Goal: Transaction & Acquisition: Purchase product/service

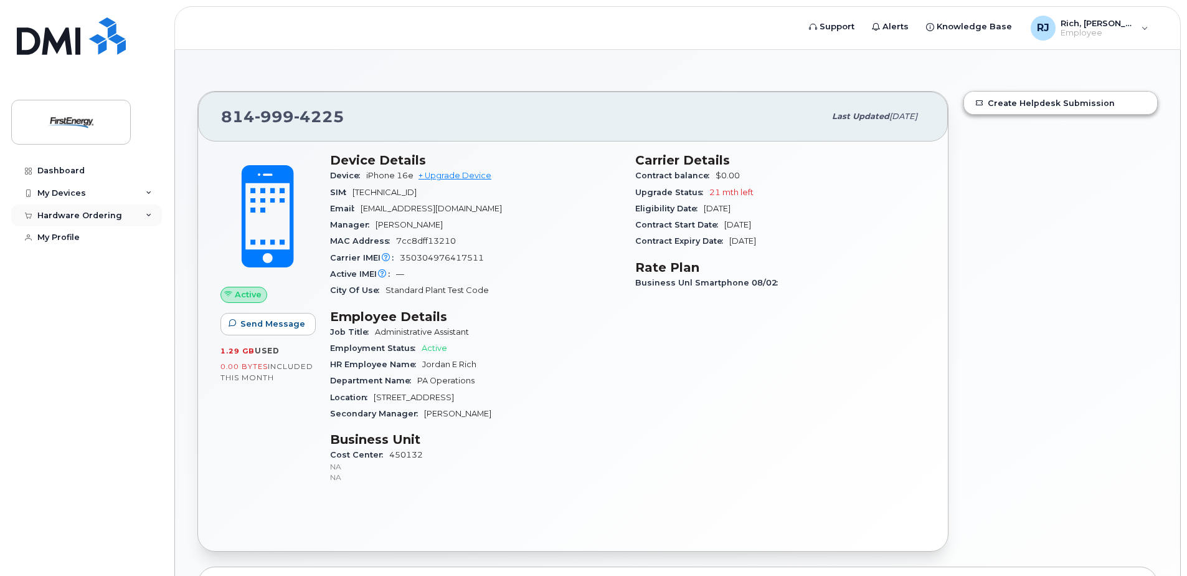
click at [113, 211] on div "Hardware Ordering" at bounding box center [79, 216] width 85 height 10
click at [87, 257] on div "New Order" at bounding box center [66, 261] width 47 height 11
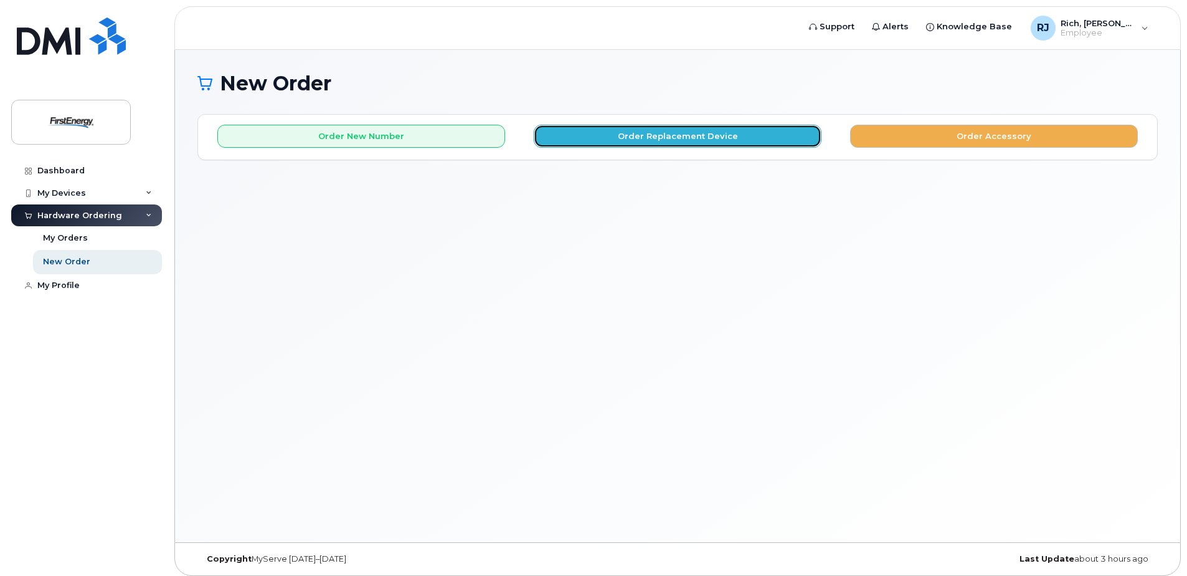
click at [716, 136] on button "Order Replacement Device" at bounding box center [678, 136] width 288 height 23
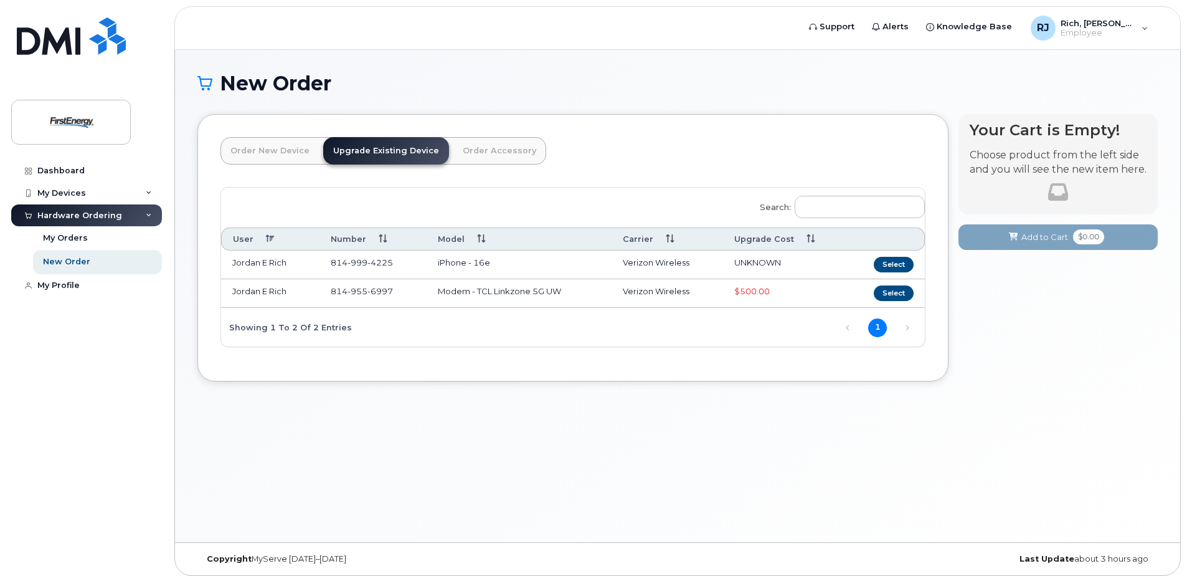
click at [573, 262] on td "iPhone - 16e" at bounding box center [519, 264] width 185 height 29
click at [85, 166] on link "Dashboard" at bounding box center [86, 170] width 151 height 22
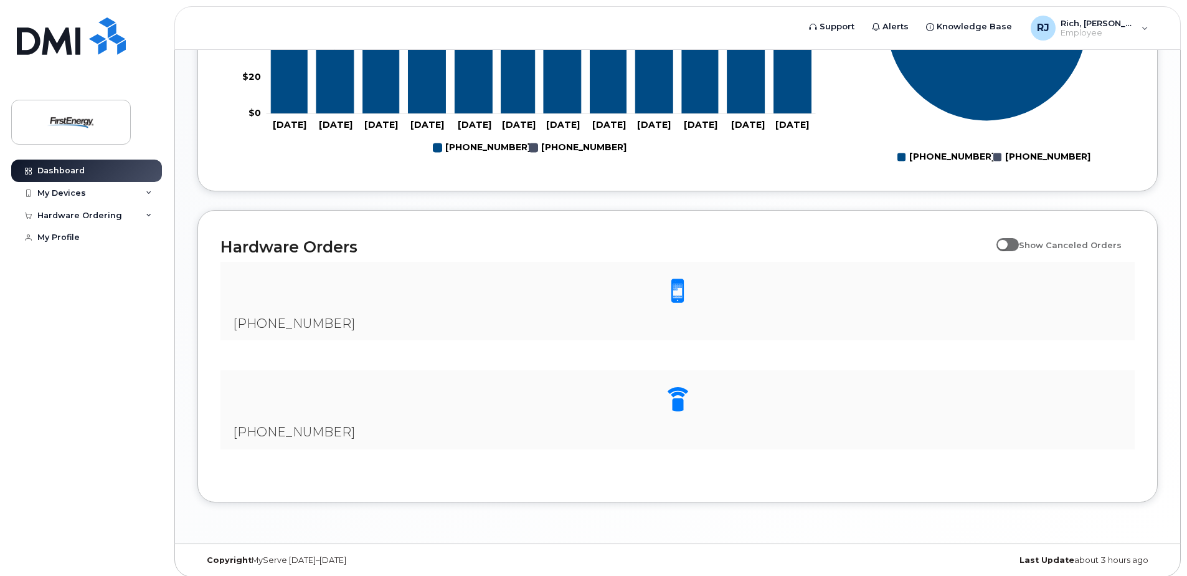
scroll to position [706, 0]
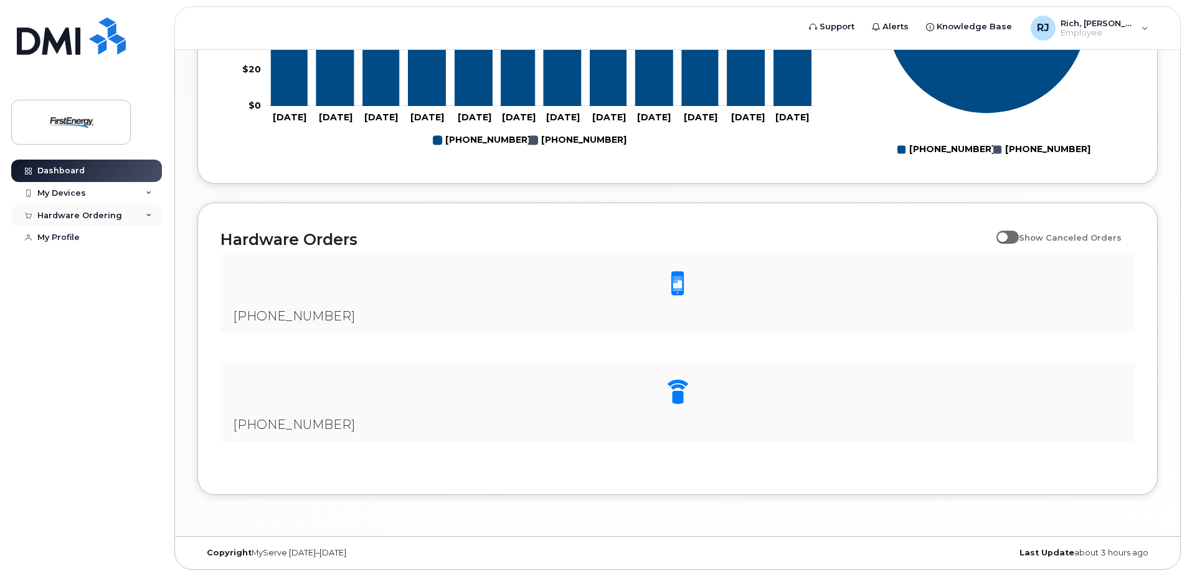
click at [121, 211] on div "Hardware Ordering" at bounding box center [86, 215] width 151 height 22
click at [78, 262] on div "New Order" at bounding box center [66, 261] width 47 height 11
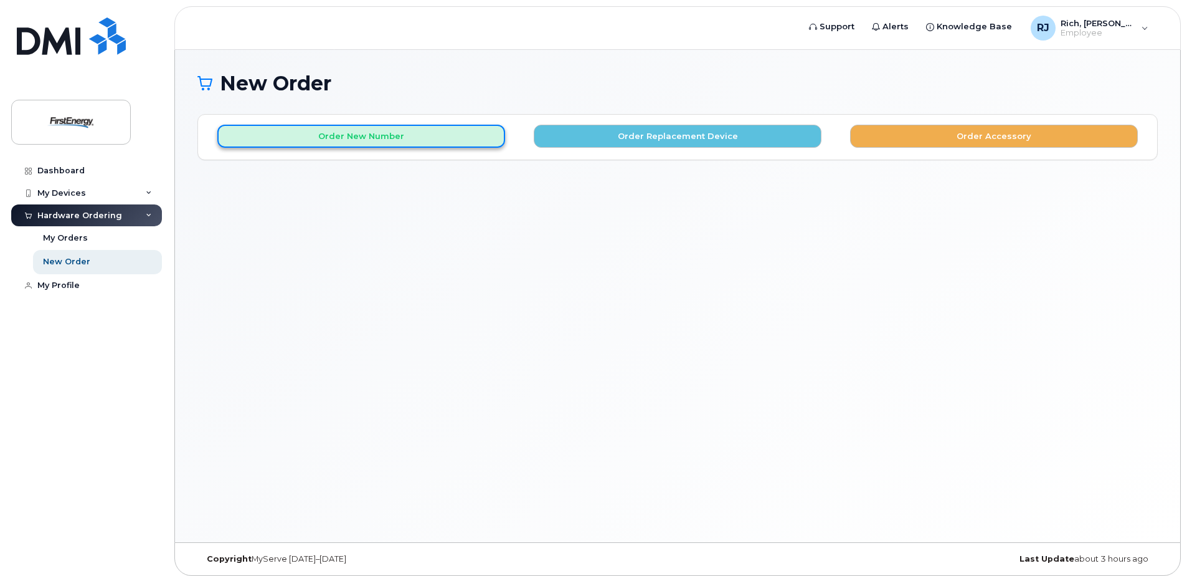
click at [473, 140] on button "Order New Number" at bounding box center [361, 136] width 288 height 23
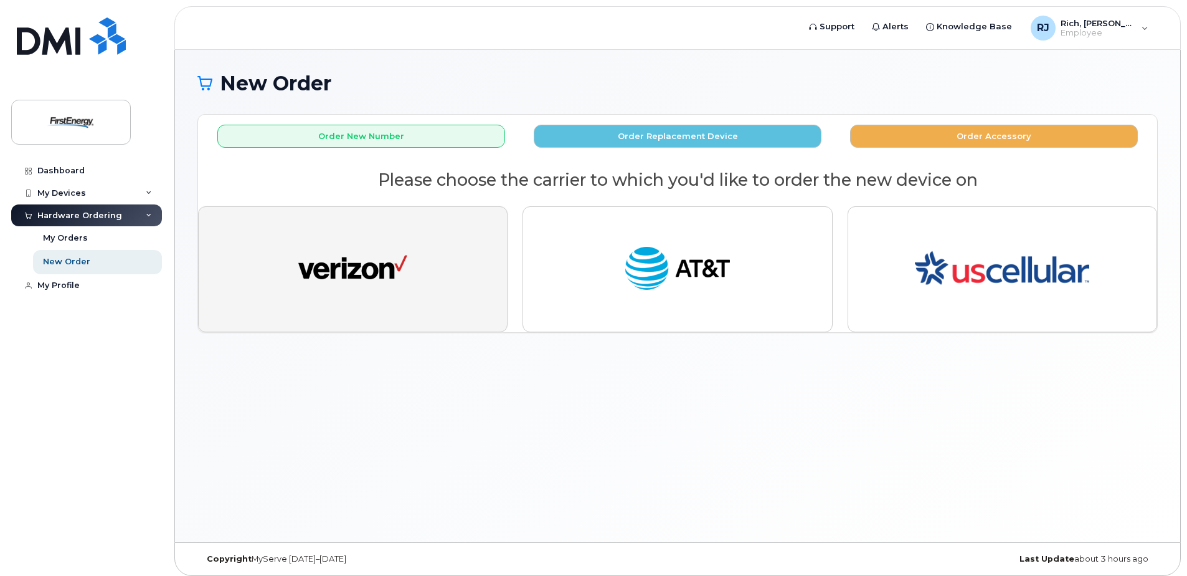
click at [456, 285] on button "button" at bounding box center [353, 269] width 310 height 126
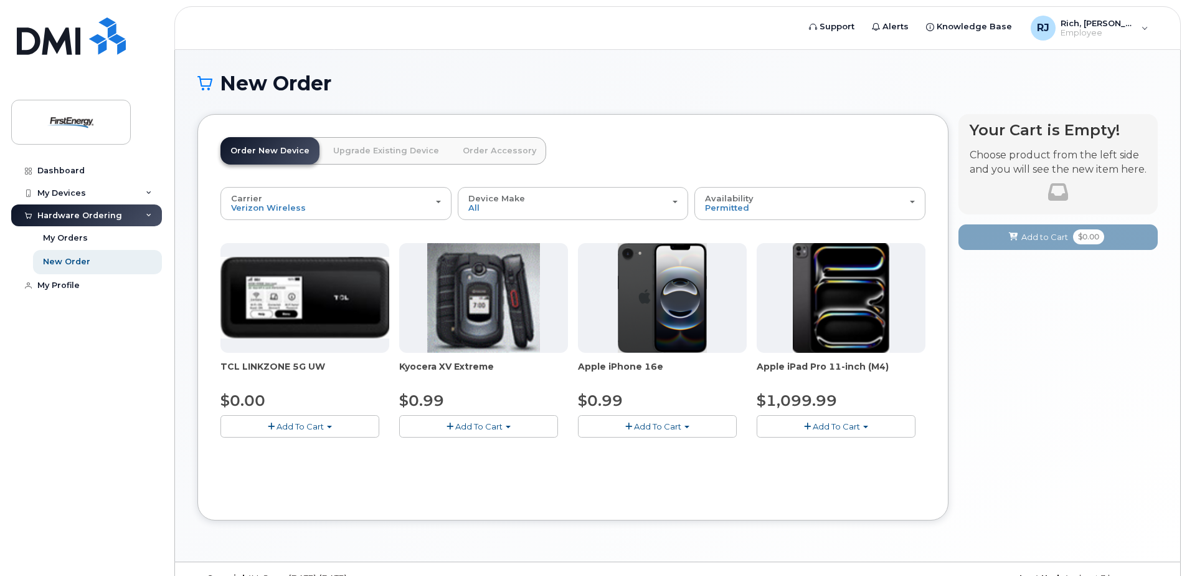
click at [345, 150] on link "Upgrade Existing Device" at bounding box center [386, 150] width 126 height 27
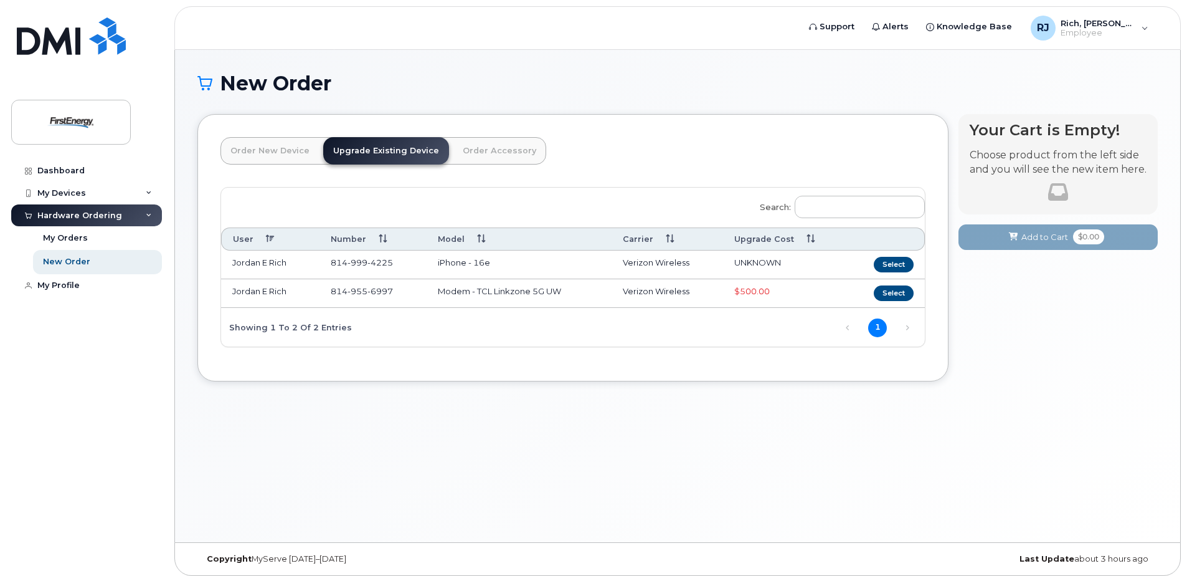
click at [302, 148] on link "Order New Device" at bounding box center [270, 150] width 99 height 27
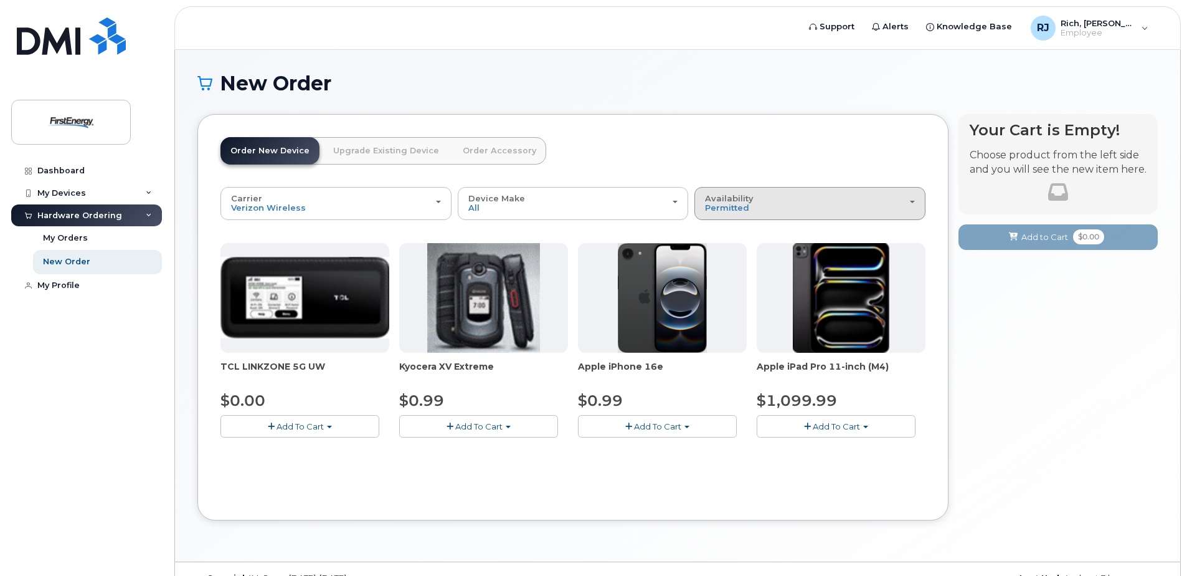
click at [767, 194] on div "Availability Permitted All" at bounding box center [810, 203] width 210 height 19
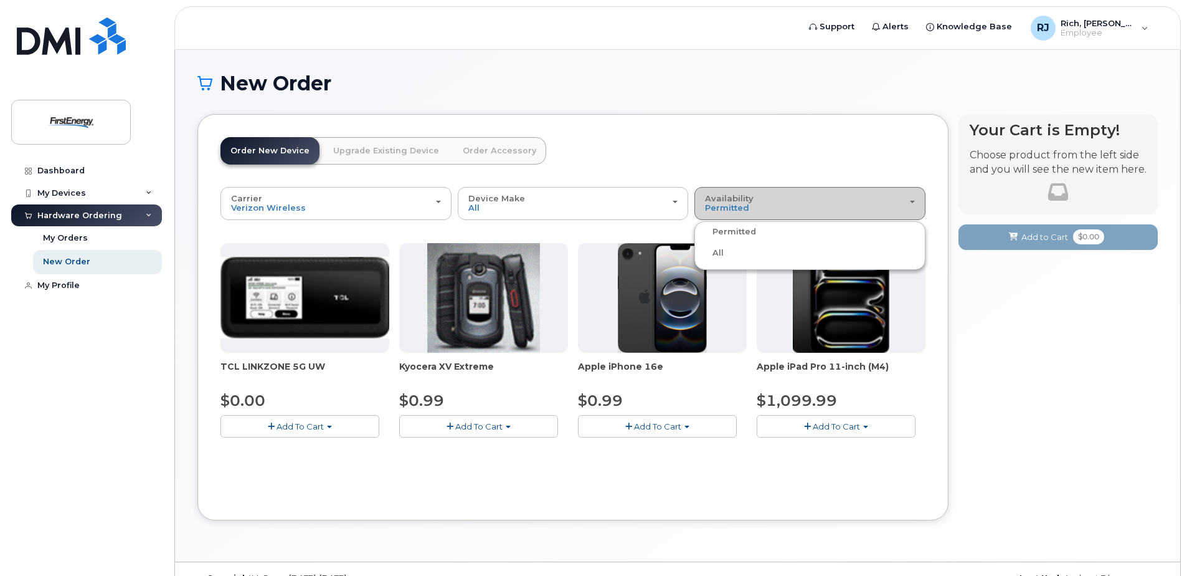
click at [767, 194] on div "Availability Permitted All" at bounding box center [810, 203] width 210 height 19
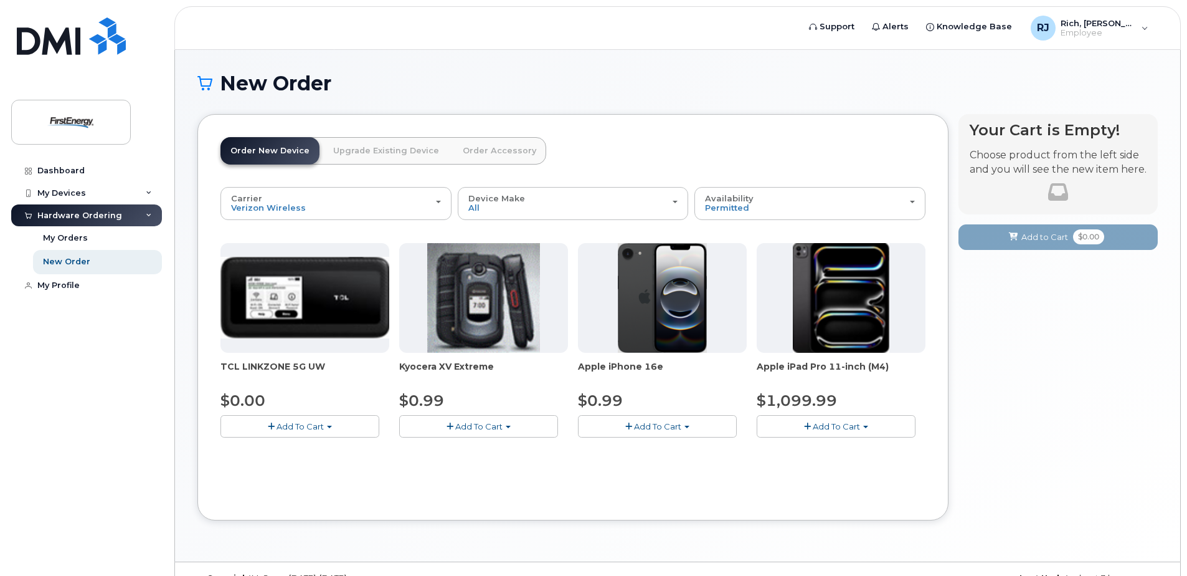
drag, startPoint x: 695, startPoint y: 151, endPoint x: 389, endPoint y: 260, distance: 324.5
click at [692, 151] on header "Order New Device Upgrade Existing Device Order Accessory Order new device and n…" at bounding box center [573, 162] width 705 height 50
click at [88, 50] on img at bounding box center [71, 35] width 109 height 37
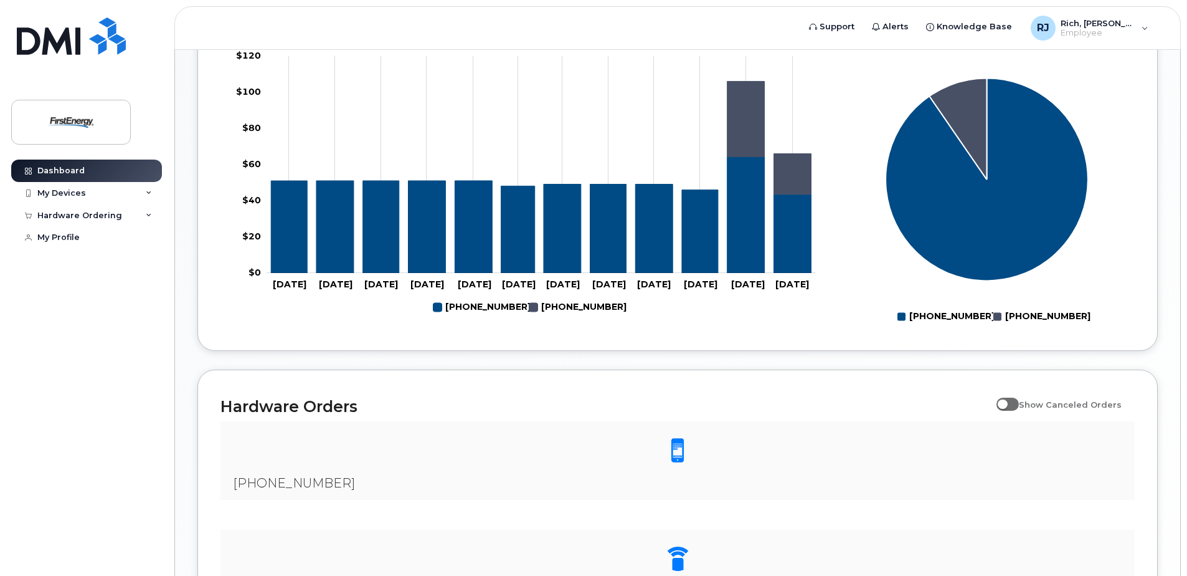
scroll to position [706, 0]
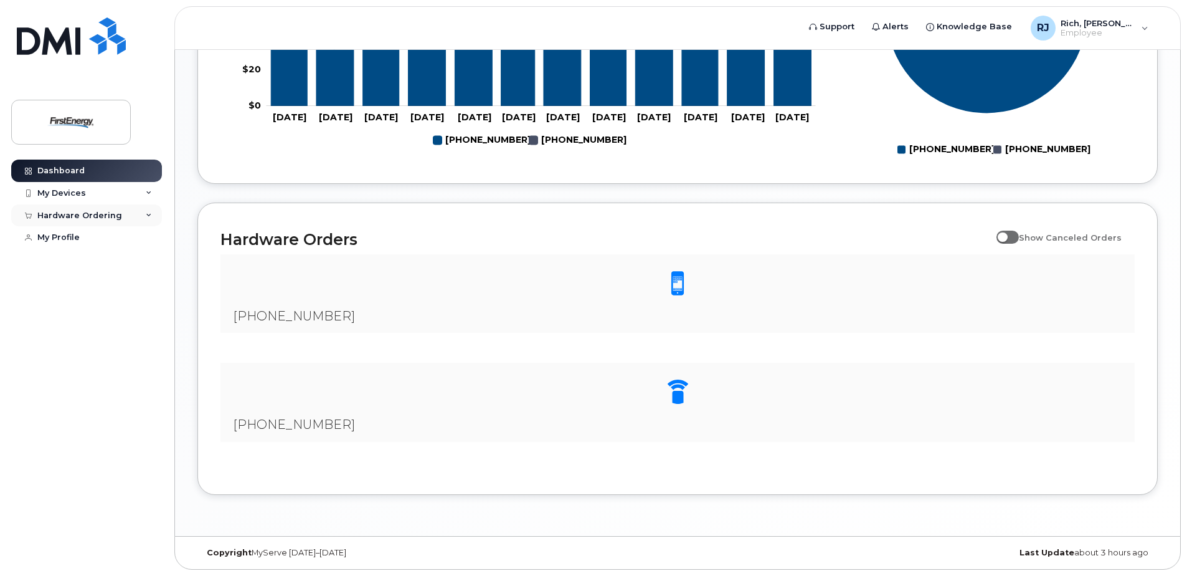
click at [93, 212] on div "Hardware Ordering" at bounding box center [79, 216] width 85 height 10
click at [64, 240] on div "My Orders" at bounding box center [65, 237] width 45 height 11
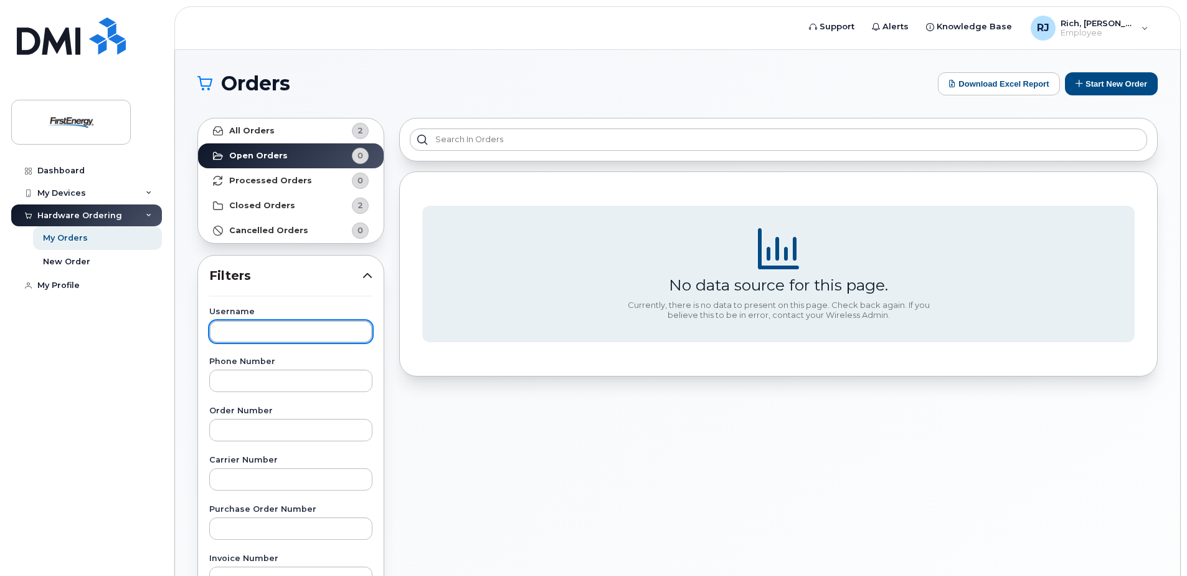
click at [315, 340] on input "text" at bounding box center [290, 331] width 163 height 22
click at [1135, 83] on button "Start New Order" at bounding box center [1111, 83] width 93 height 23
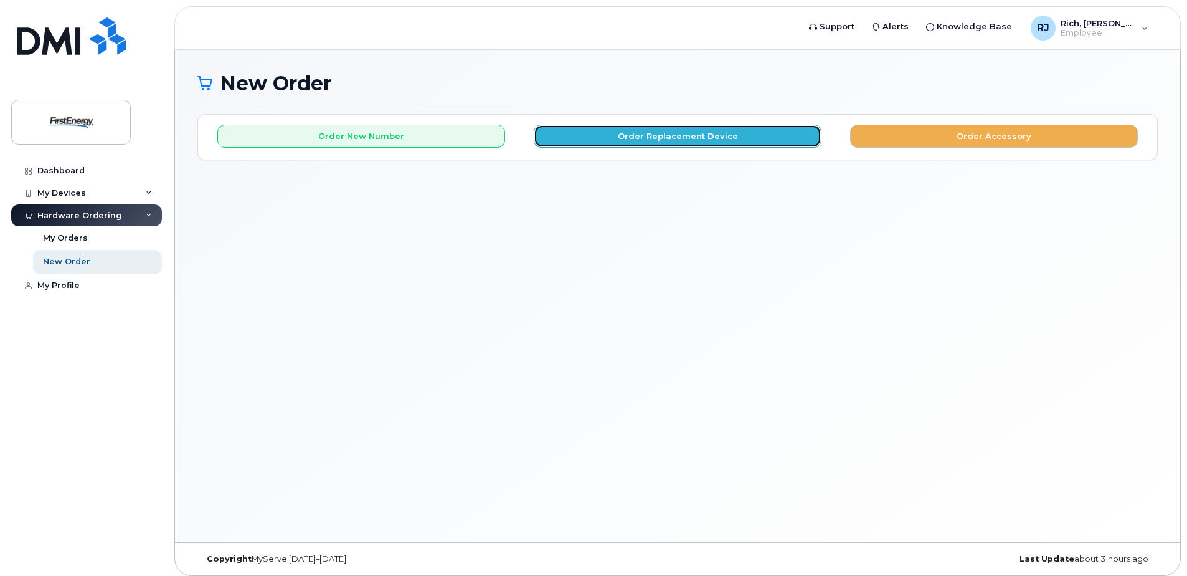
click at [673, 132] on button "Order Replacement Device" at bounding box center [678, 136] width 288 height 23
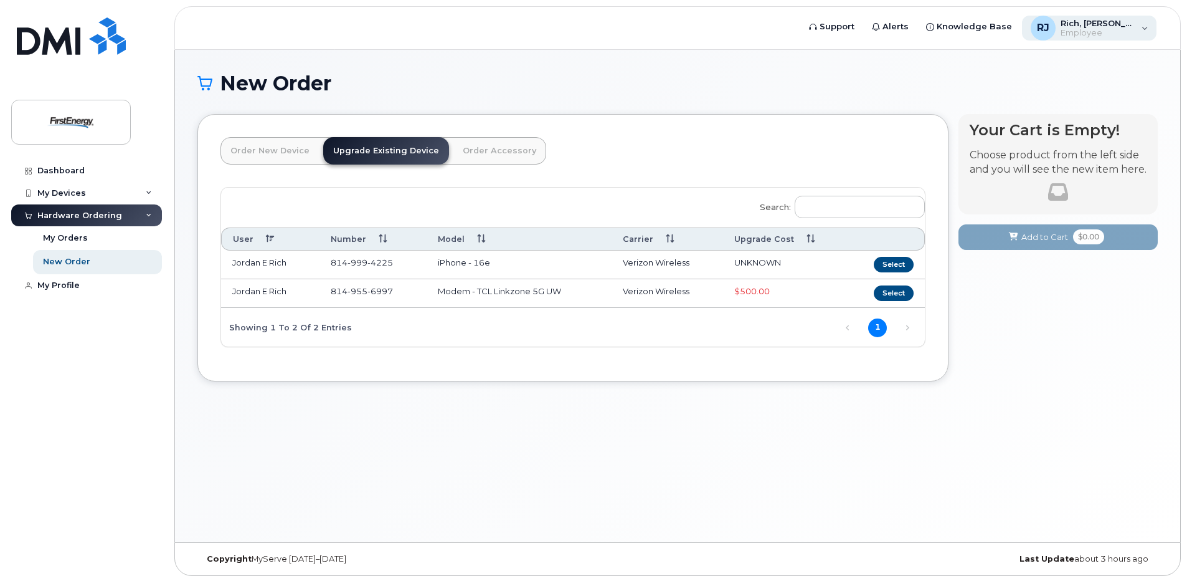
click at [1142, 22] on div "[PERSON_NAME], [PERSON_NAME] E Employee" at bounding box center [1089, 28] width 135 height 25
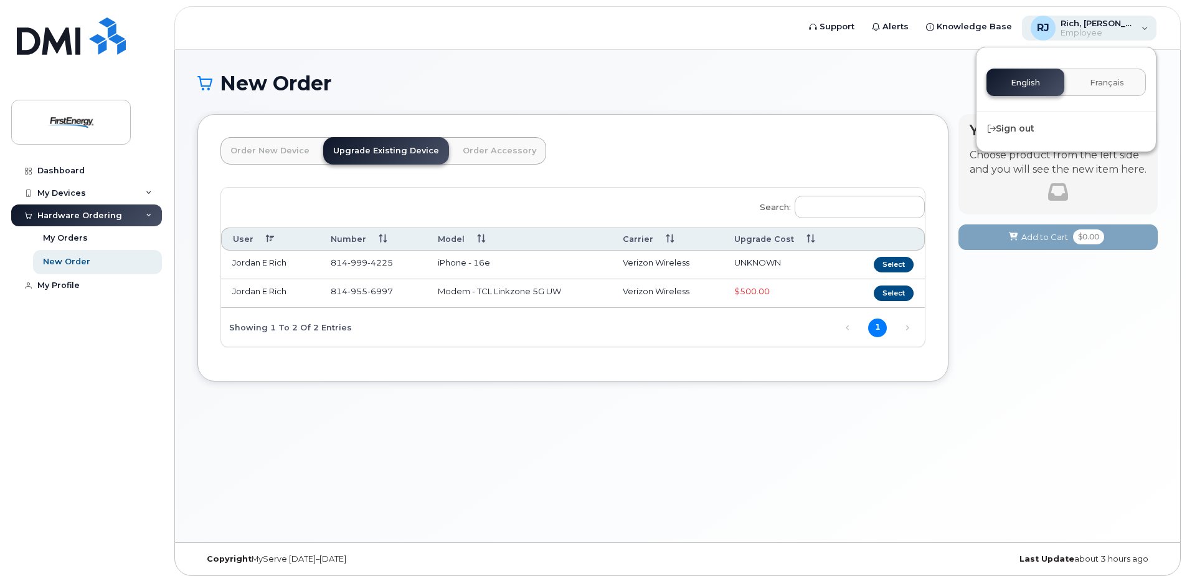
click at [1143, 22] on div "[PERSON_NAME], [PERSON_NAME] E Employee" at bounding box center [1089, 28] width 135 height 25
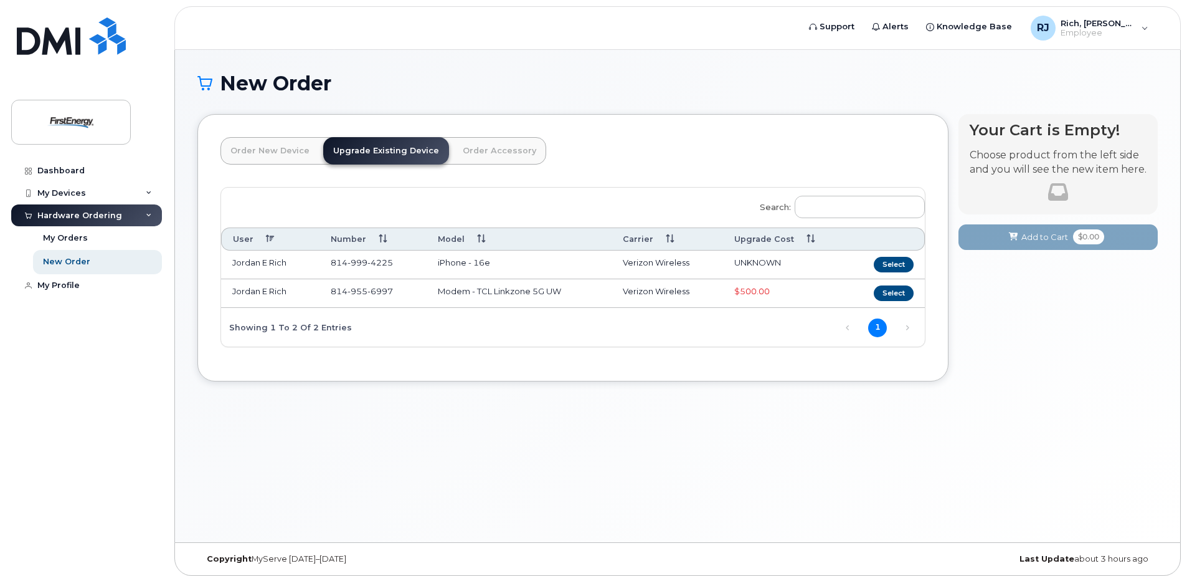
click at [287, 145] on link "Order New Device" at bounding box center [270, 150] width 99 height 27
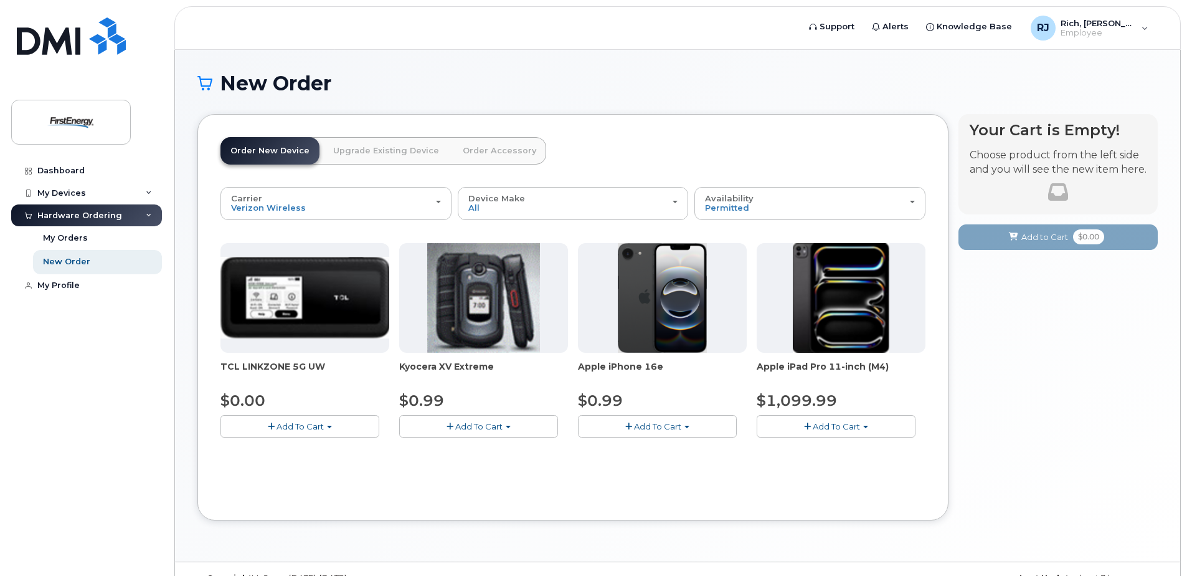
click at [672, 426] on span "Add To Cart" at bounding box center [657, 426] width 47 height 10
click at [667, 449] on link "$0.99 - 2 Year Activation" at bounding box center [643, 450] width 125 height 16
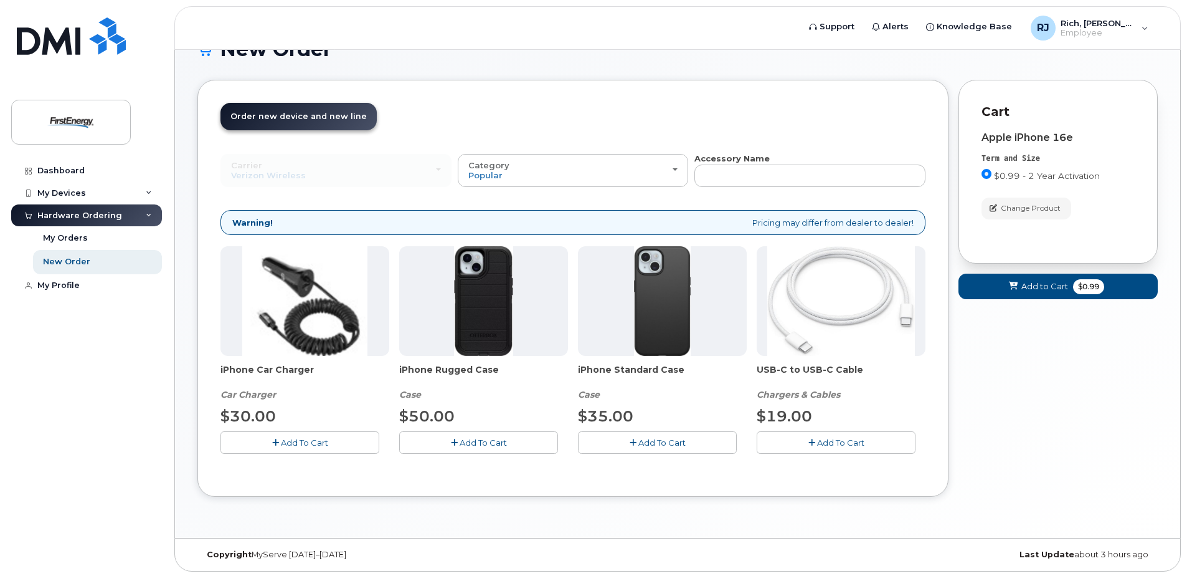
scroll to position [36, 0]
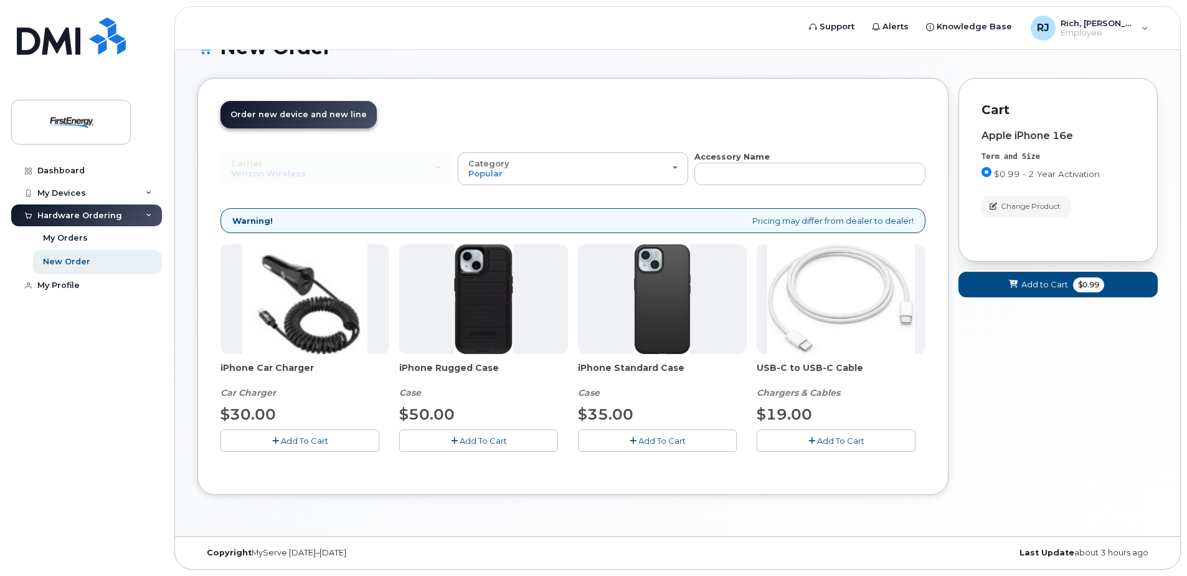
click at [813, 442] on icon "button" at bounding box center [812, 441] width 7 height 8
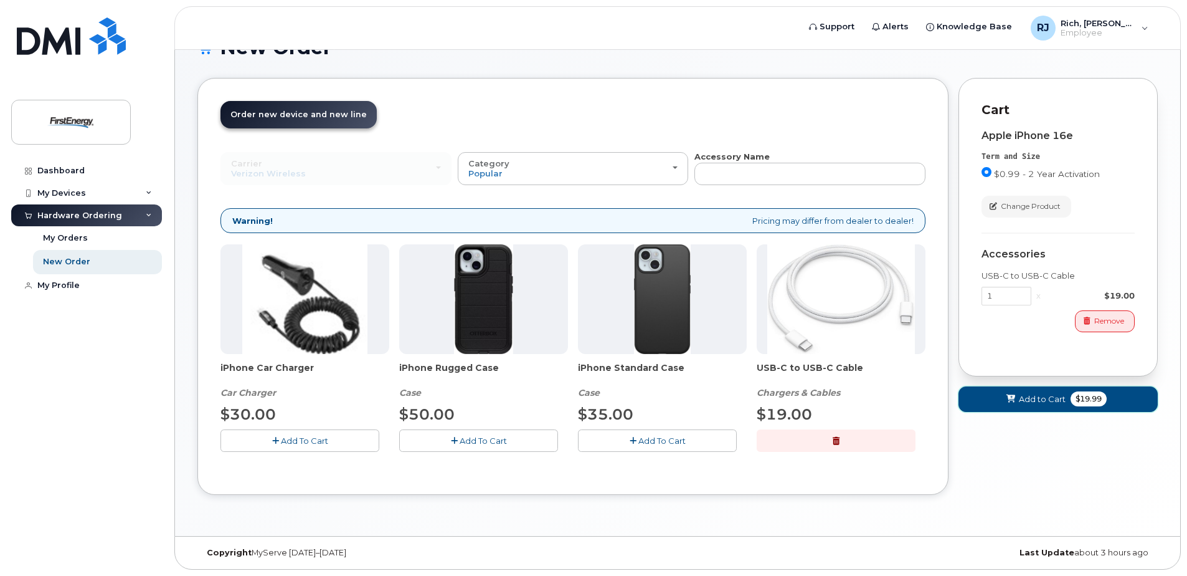
click at [1110, 399] on button "Add to Cart $19.99" at bounding box center [1058, 399] width 199 height 26
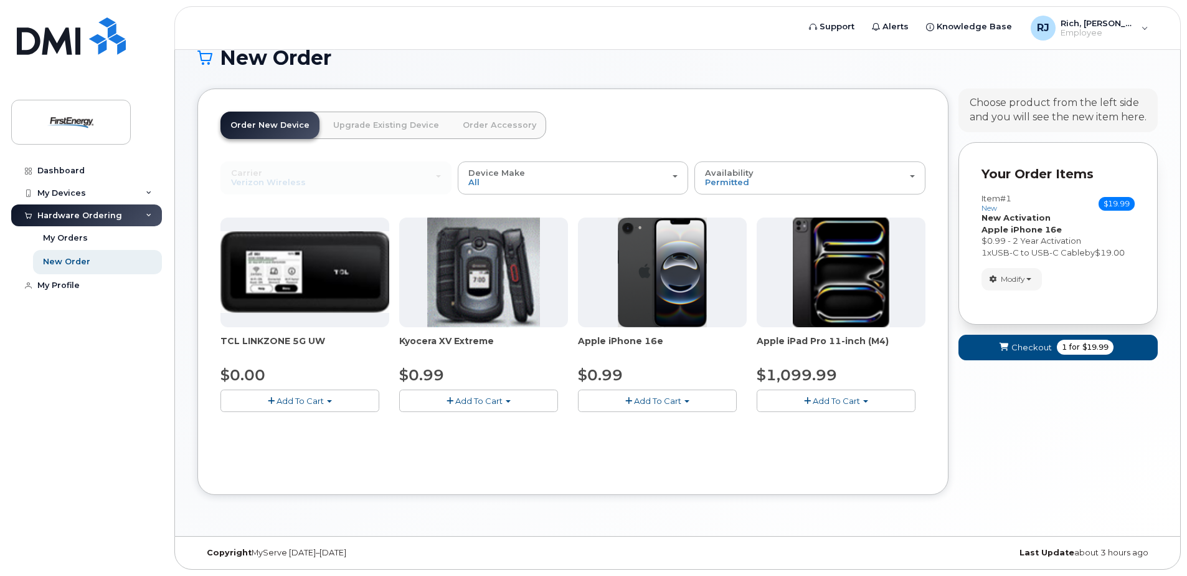
scroll to position [26, 0]
click at [1062, 342] on span "1" at bounding box center [1064, 346] width 5 height 11
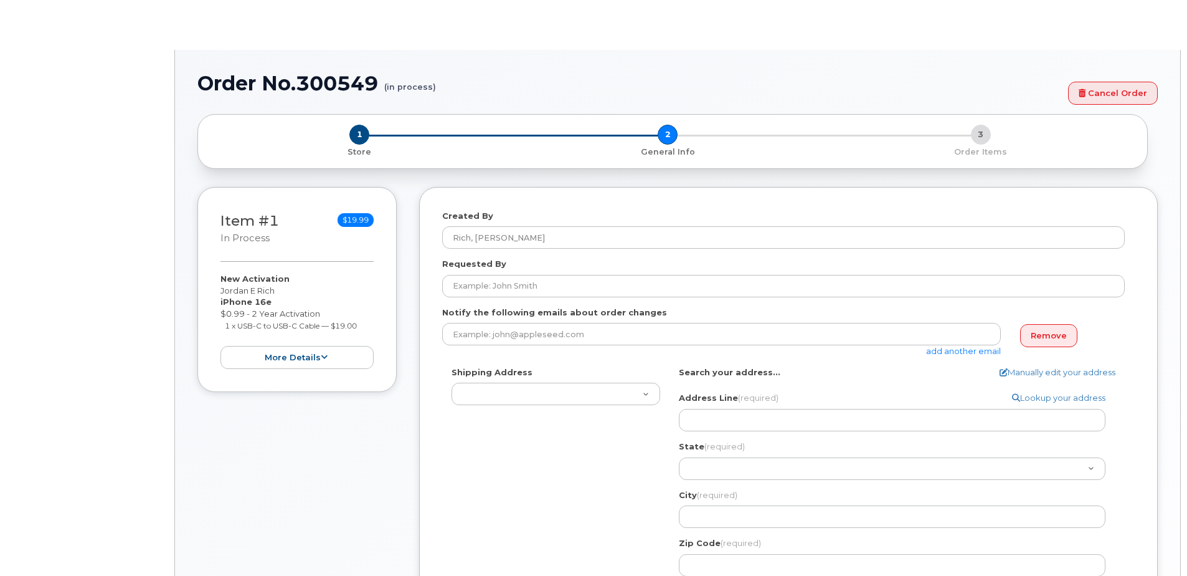
select select
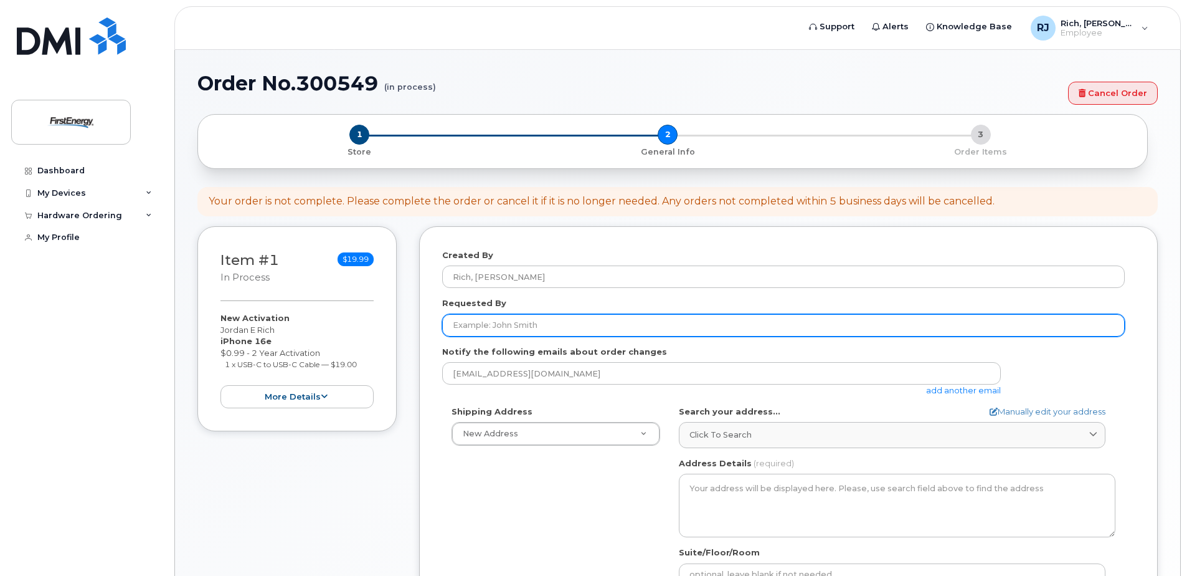
click at [545, 327] on input "Requested By" at bounding box center [783, 325] width 683 height 22
click at [515, 320] on input "Requested By" at bounding box center [783, 325] width 683 height 22
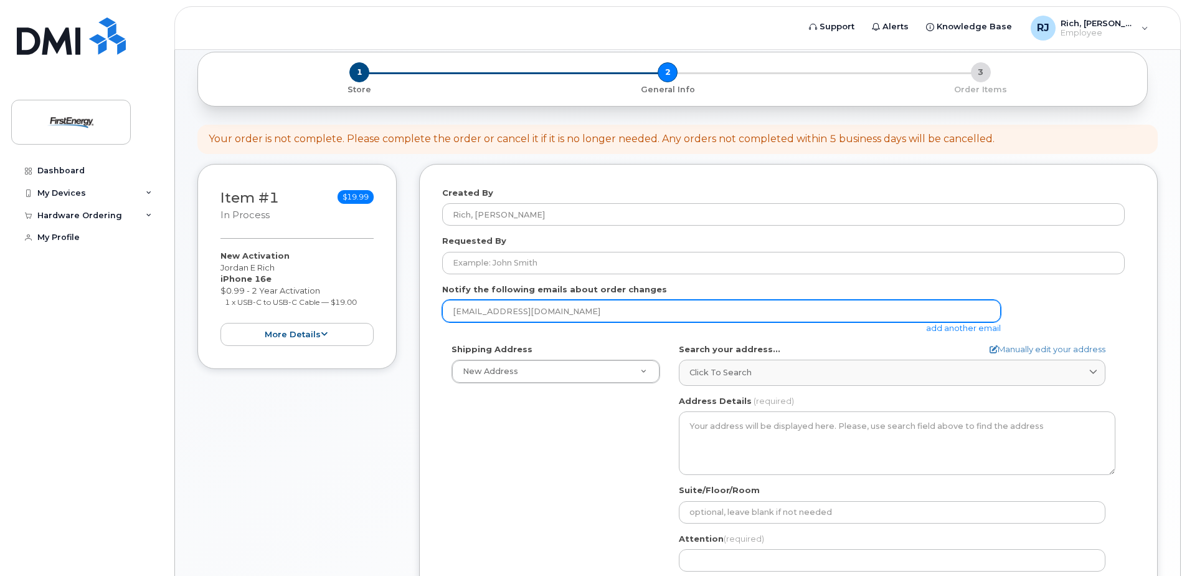
click at [554, 312] on input "[EMAIL_ADDRESS][DOMAIN_NAME]" at bounding box center [721, 311] width 559 height 22
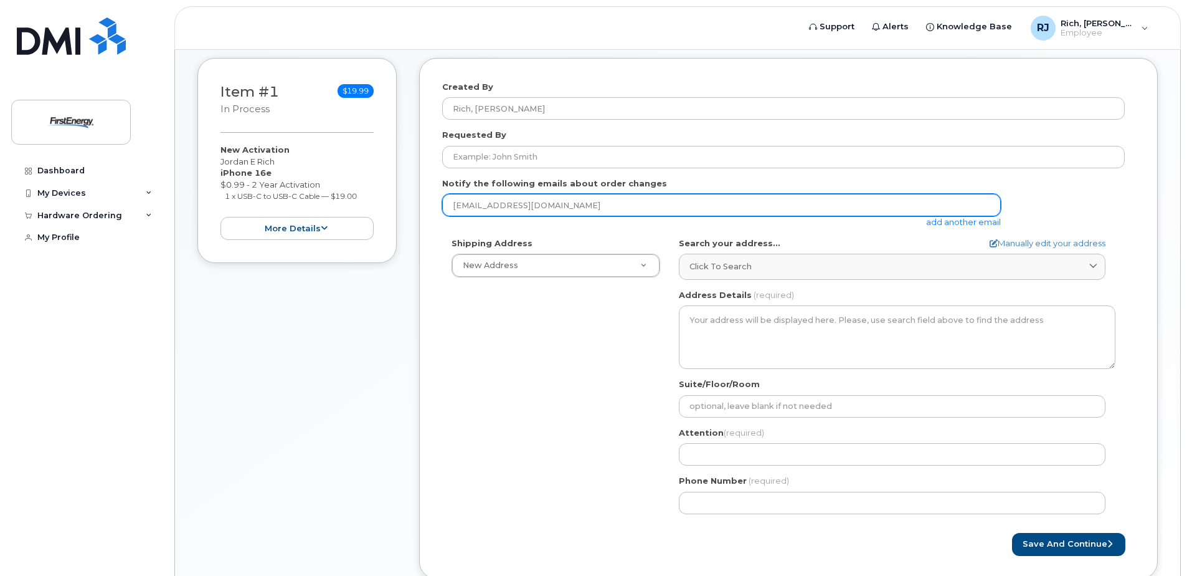
scroll to position [65, 0]
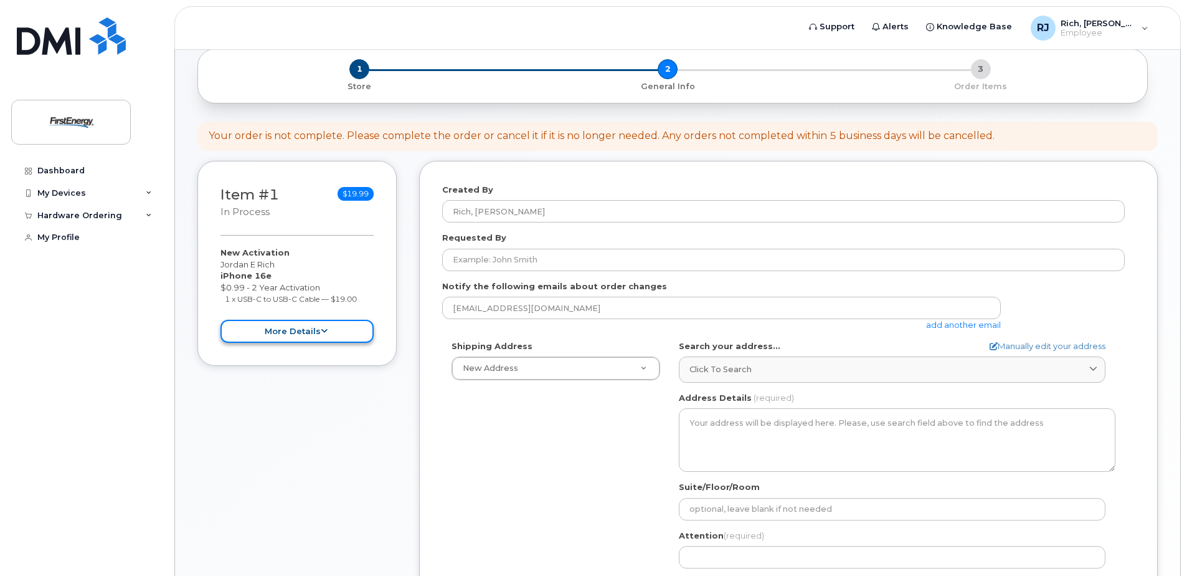
click at [321, 332] on icon at bounding box center [324, 331] width 7 height 8
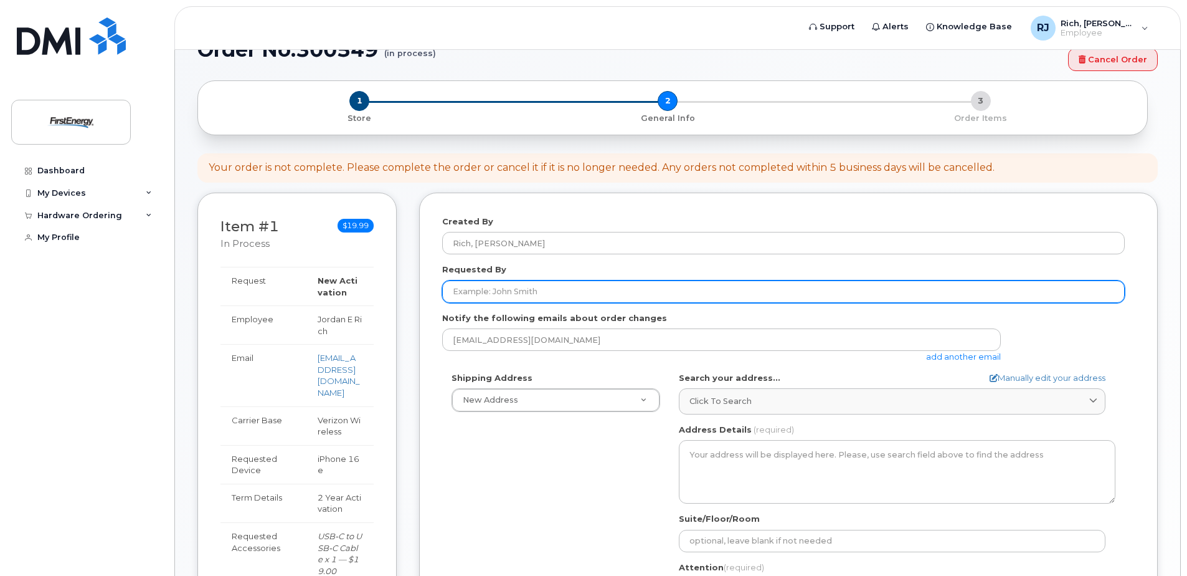
scroll to position [0, 0]
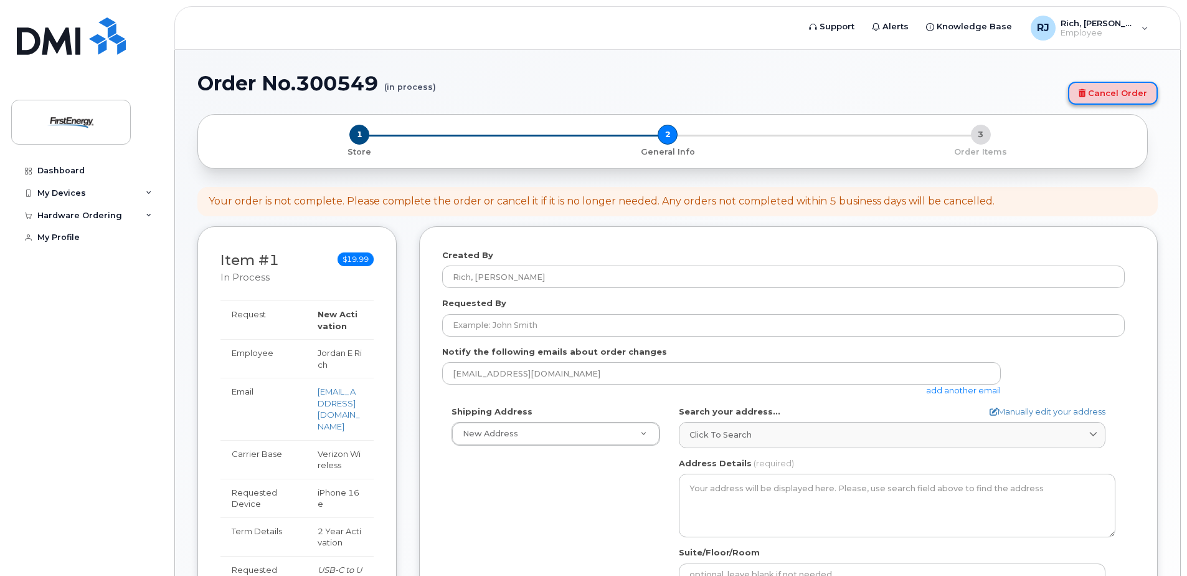
click at [1116, 83] on link "Cancel Order" at bounding box center [1113, 93] width 90 height 23
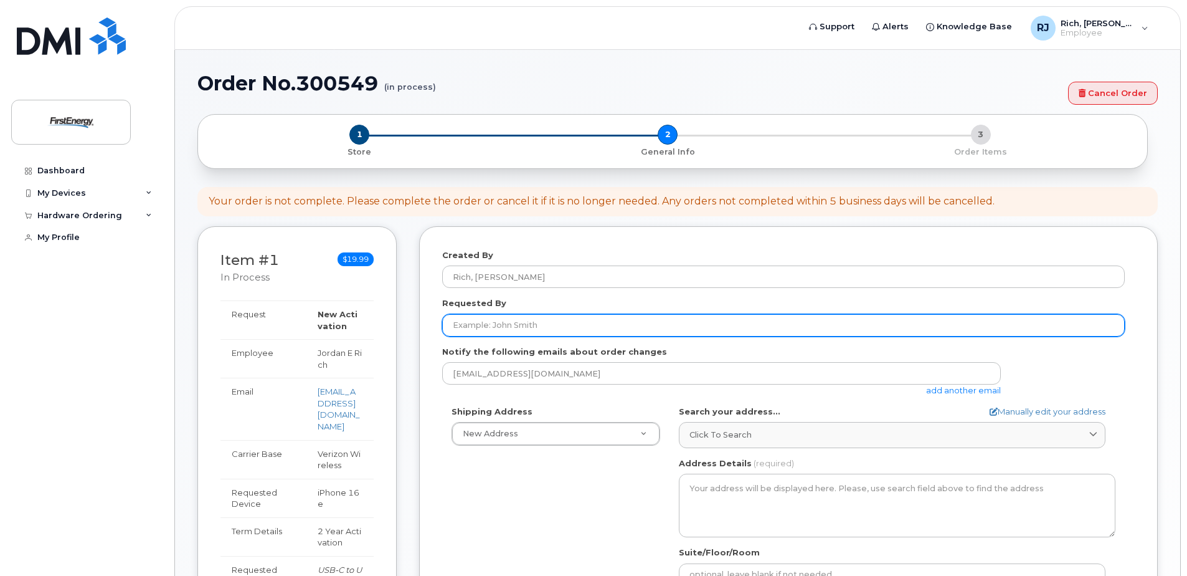
click at [516, 334] on input "Requested By" at bounding box center [783, 325] width 683 height 22
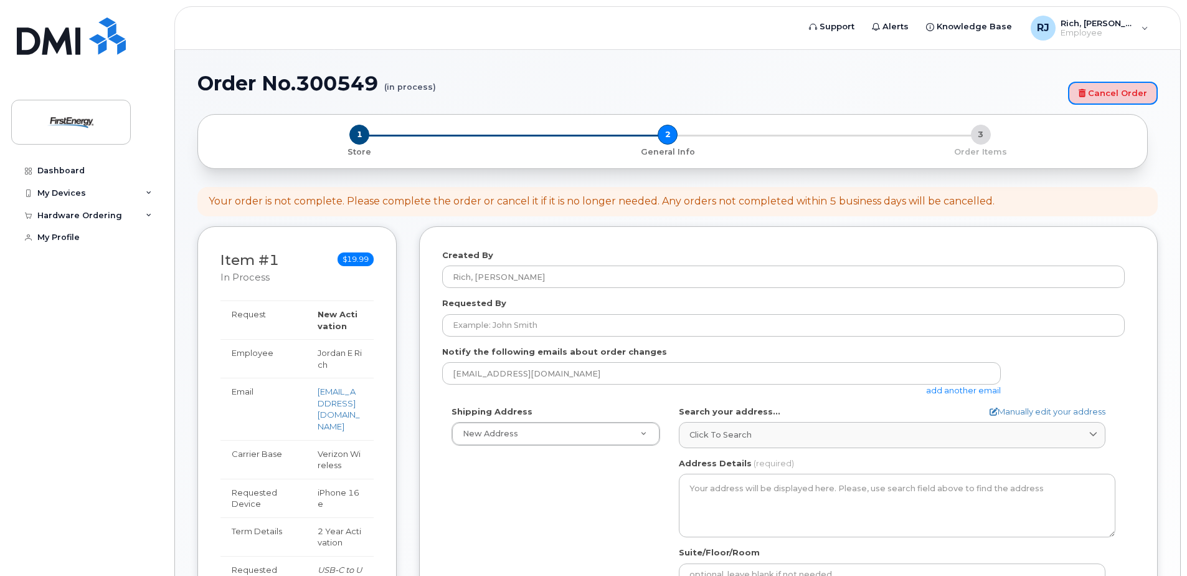
drag, startPoint x: 1124, startPoint y: 97, endPoint x: 649, endPoint y: 46, distance: 478.0
click at [1124, 95] on link "Cancel Order" at bounding box center [1113, 93] width 90 height 23
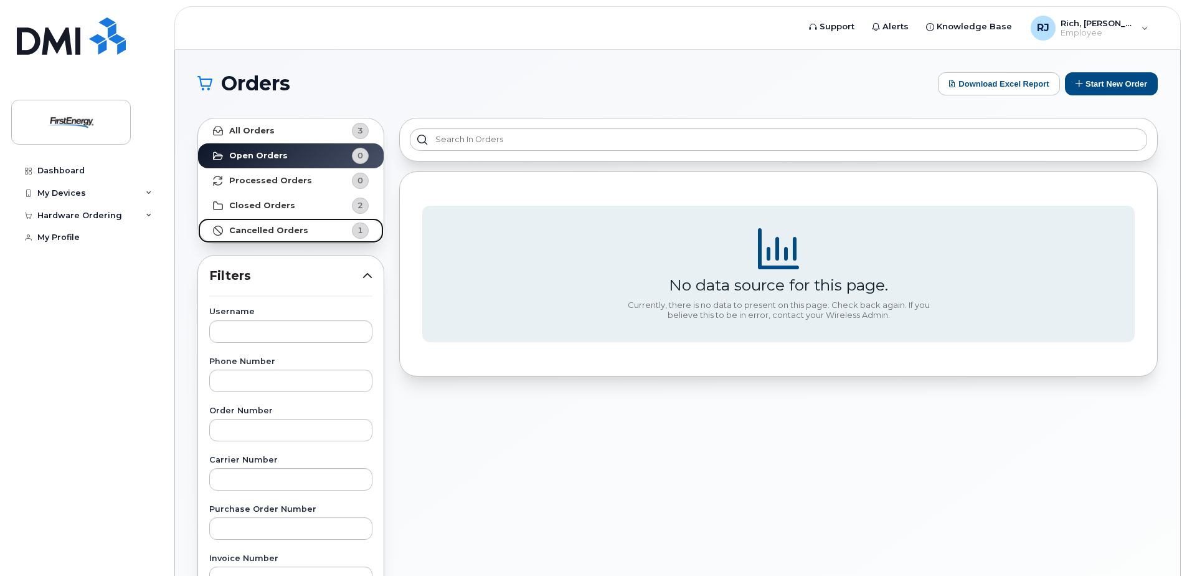
click at [295, 233] on strong "Cancelled Orders" at bounding box center [268, 231] width 79 height 10
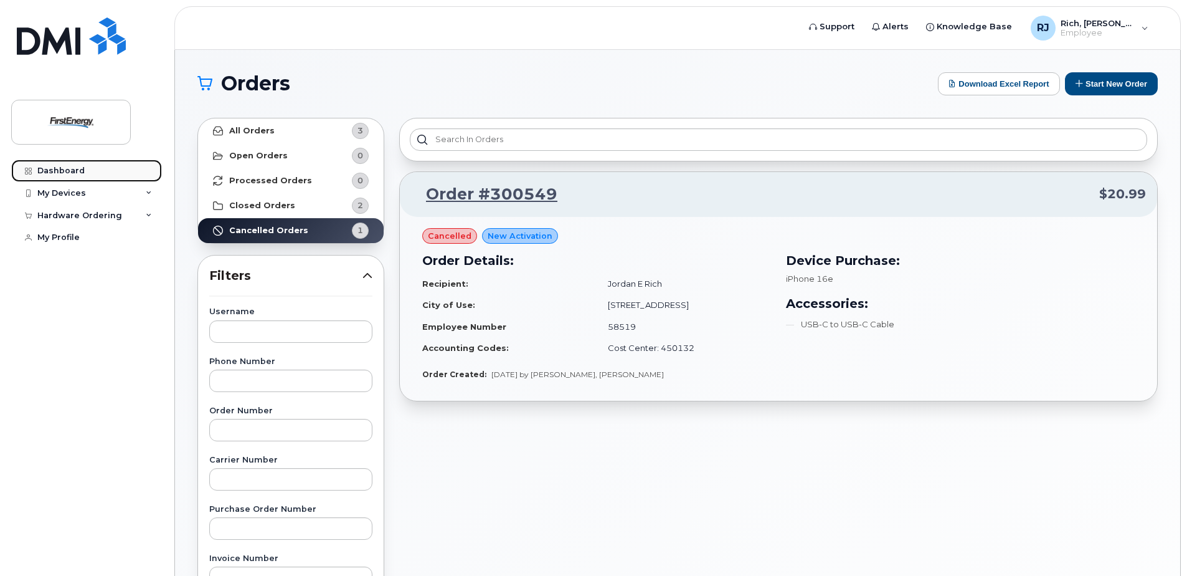
click at [53, 163] on link "Dashboard" at bounding box center [86, 170] width 151 height 22
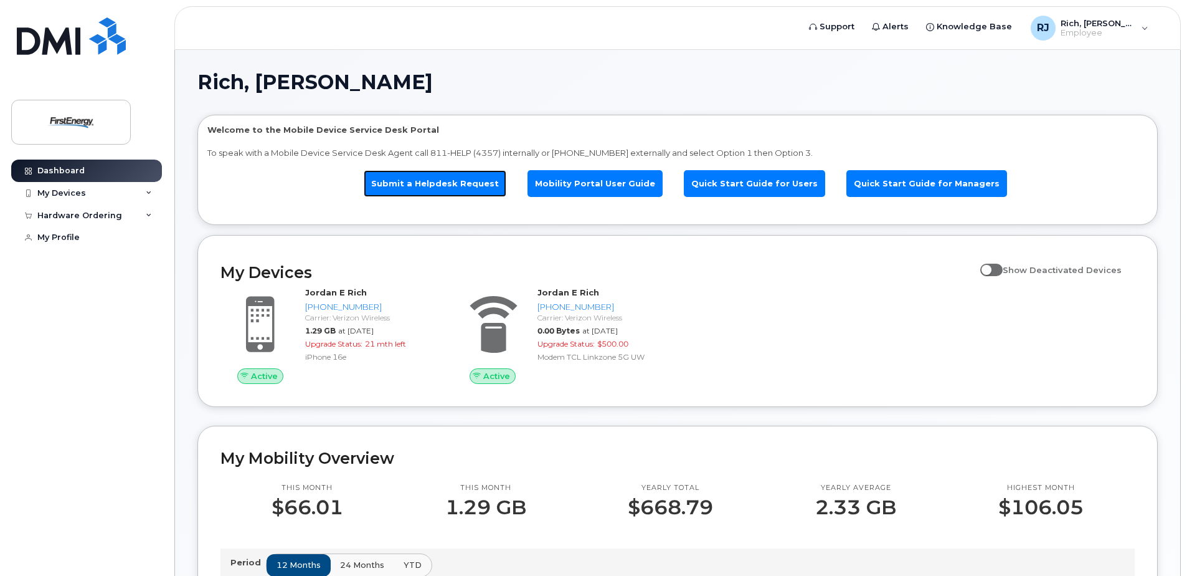
click at [440, 190] on link "Submit a Helpdesk Request" at bounding box center [435, 183] width 143 height 27
click at [482, 178] on link "Submit a Helpdesk Request" at bounding box center [435, 183] width 143 height 27
